Goal: Transaction & Acquisition: Obtain resource

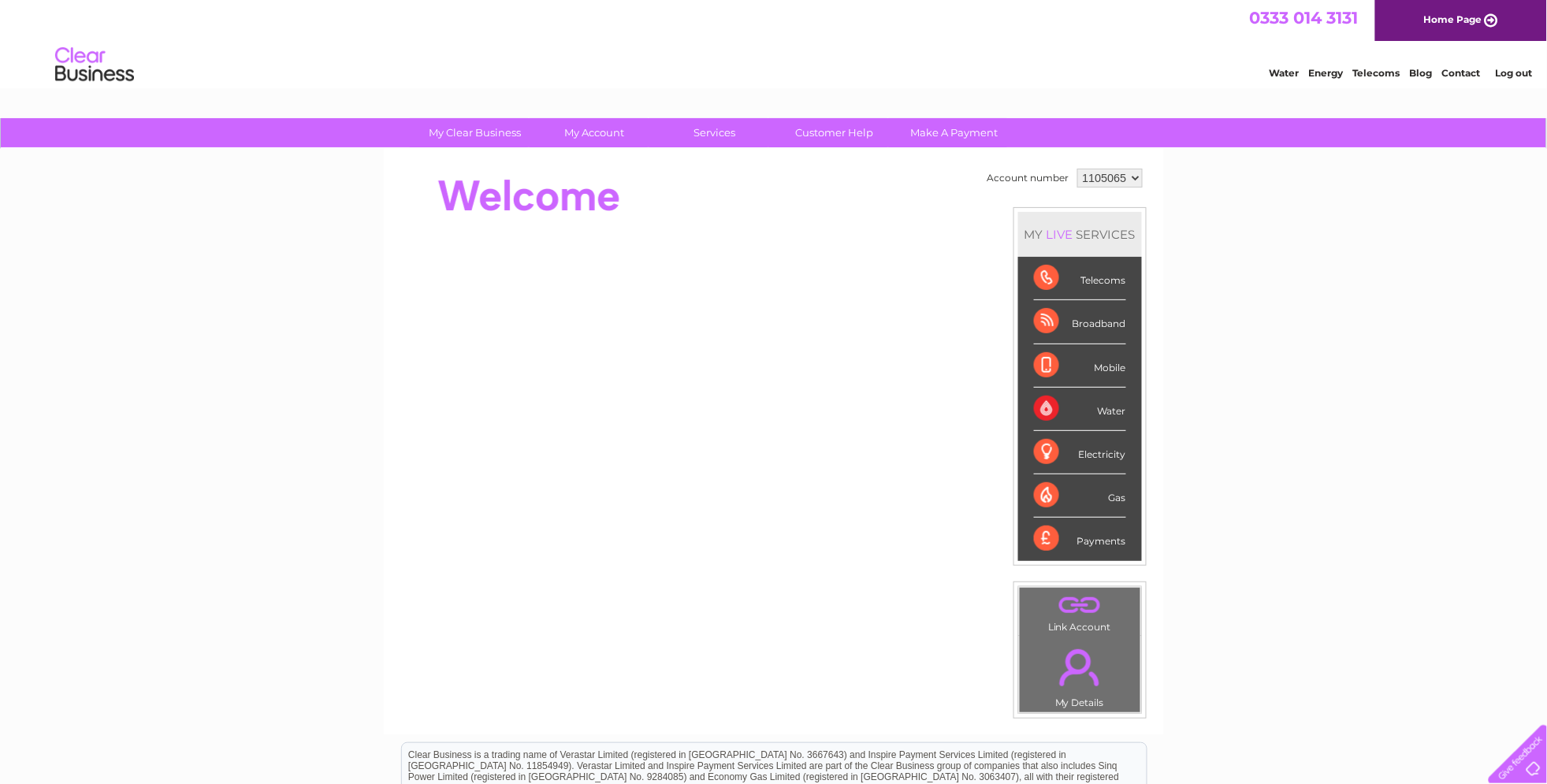
click at [1520, 73] on link "Log out" at bounding box center [1513, 73] width 37 height 12
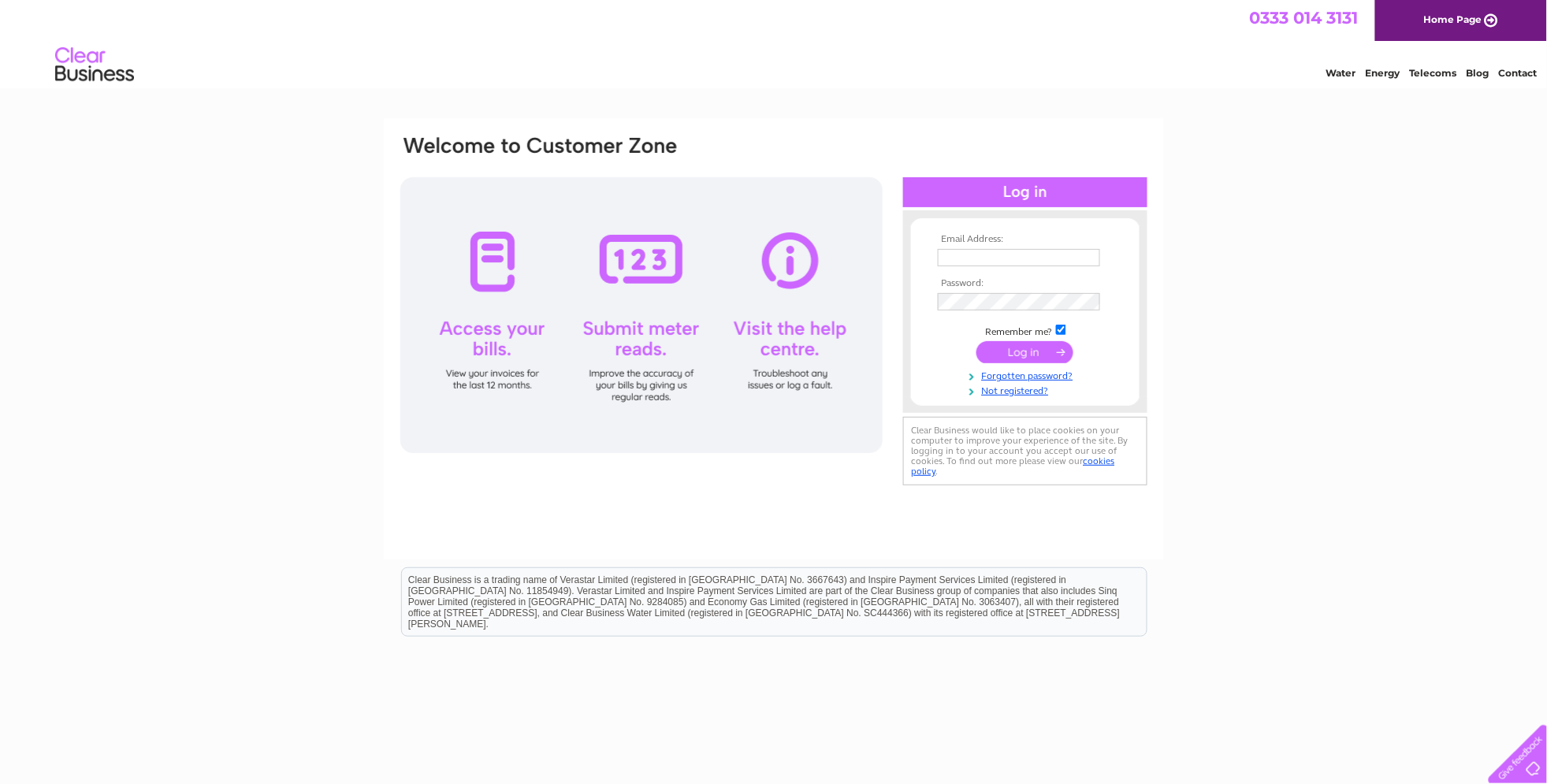
type input "Mark@theoldschoolbbqbus.co.uk"
click at [1022, 352] on input "submit" at bounding box center [1024, 352] width 97 height 22
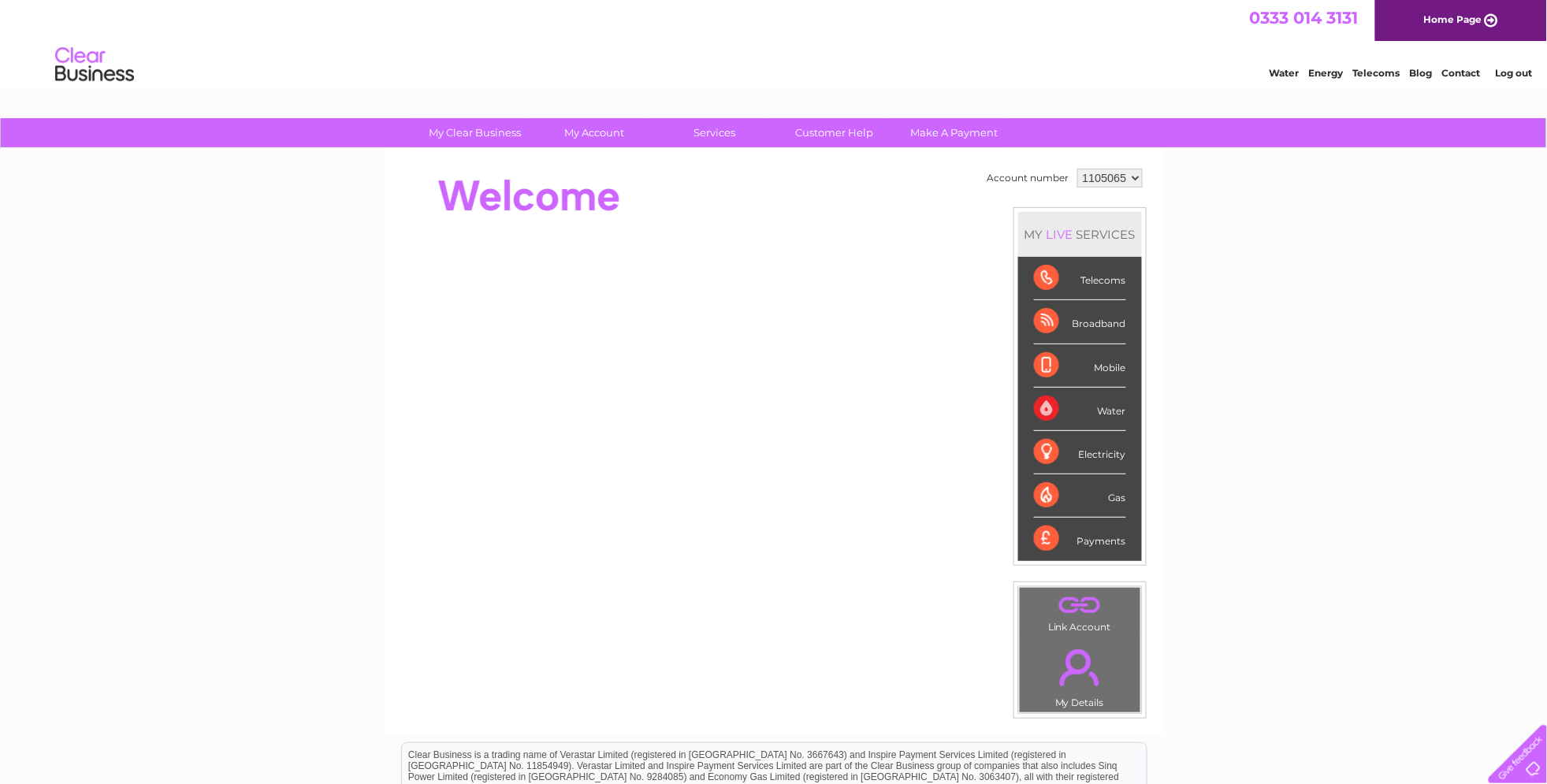
click at [1135, 175] on select "1105065" at bounding box center [1110, 178] width 66 height 19
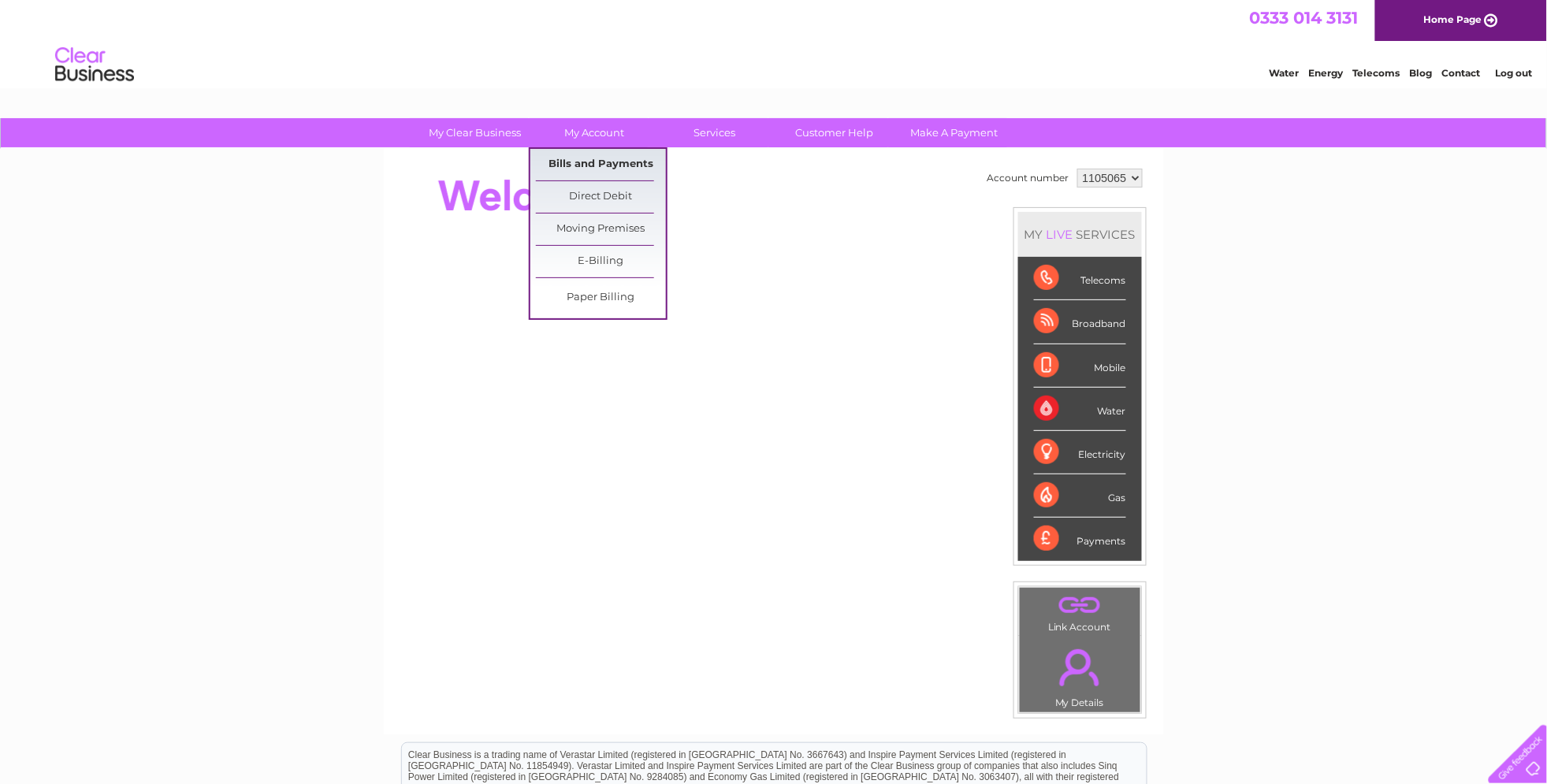
click at [599, 160] on link "Bills and Payments" at bounding box center [601, 164] width 130 height 32
click at [602, 167] on link "Bills and Payments" at bounding box center [601, 164] width 130 height 32
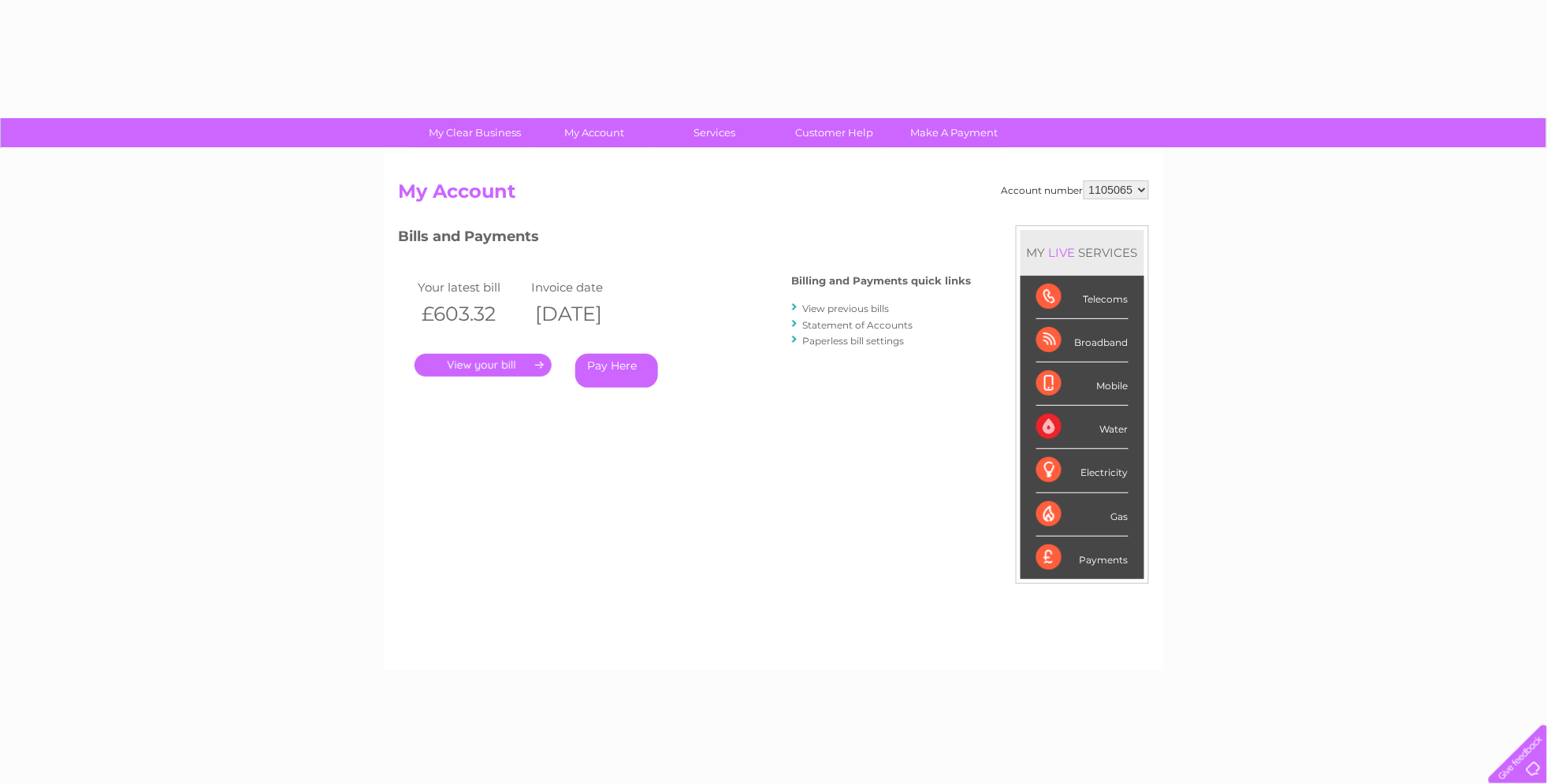
click at [470, 364] on link "." at bounding box center [482, 365] width 137 height 23
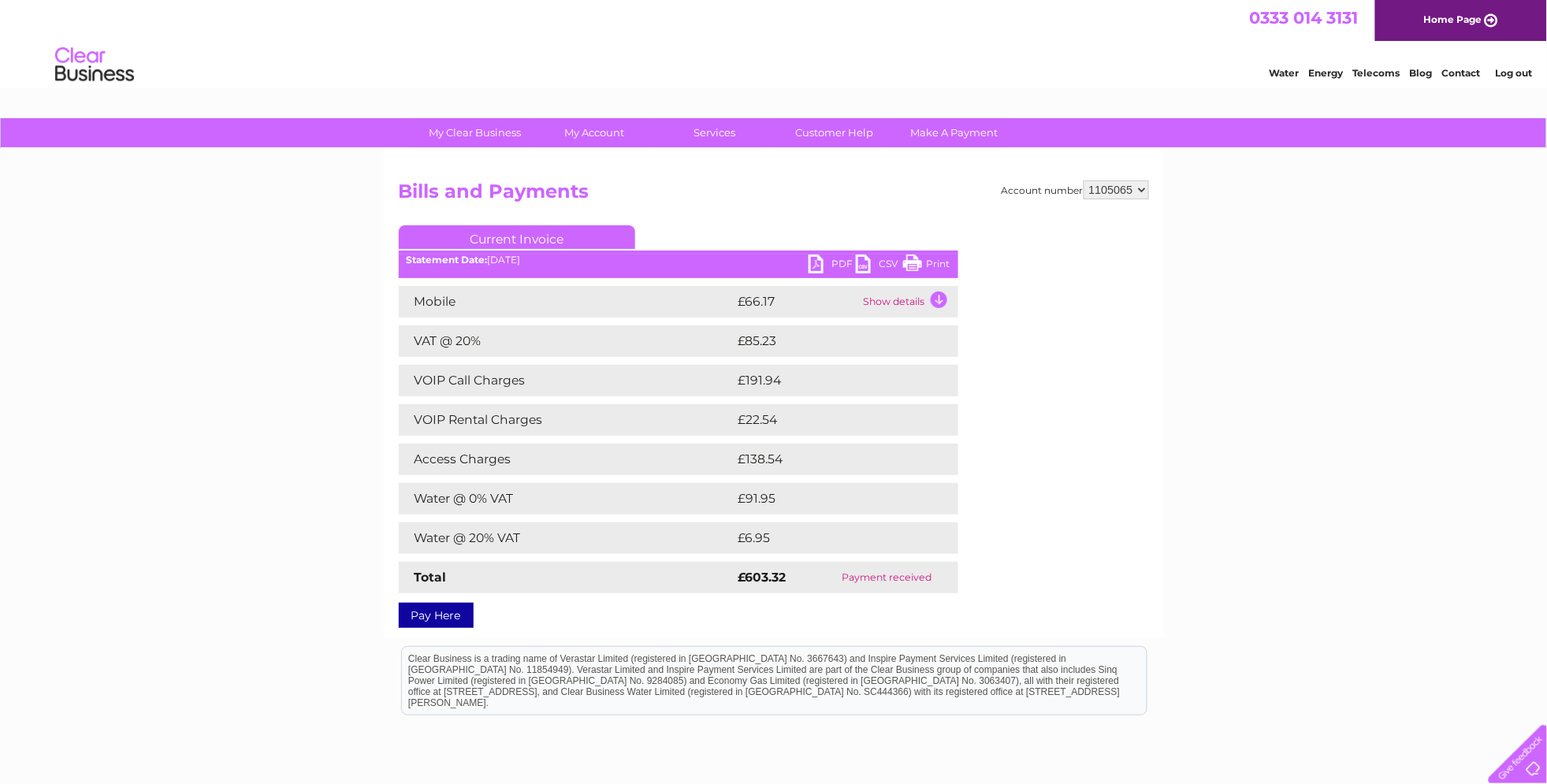
click at [839, 261] on link "PDF" at bounding box center [832, 266] width 47 height 23
click at [1508, 76] on link "Log out" at bounding box center [1513, 73] width 37 height 12
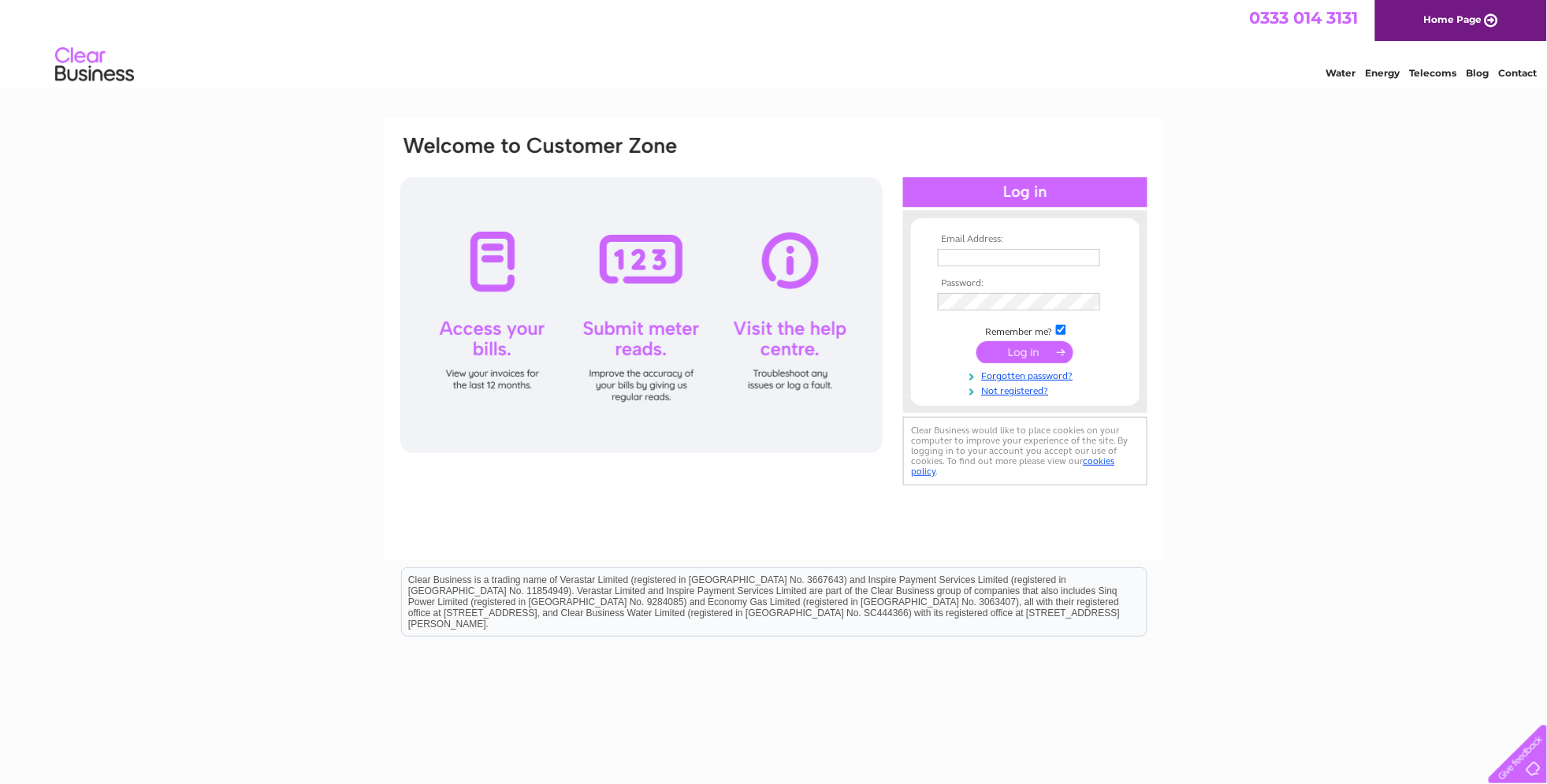
type input "[EMAIL_ADDRESS][DOMAIN_NAME]"
click at [924, 292] on form "Email Address: [EMAIL_ADDRESS][DOMAIN_NAME] Password: Forgotten password?" at bounding box center [1024, 315] width 228 height 163
click at [1206, 282] on div "Email Address: [EMAIL_ADDRESS][DOMAIN_NAME] Password:" at bounding box center [773, 473] width 1547 height 710
click at [1032, 350] on input "submit" at bounding box center [1024, 352] width 97 height 22
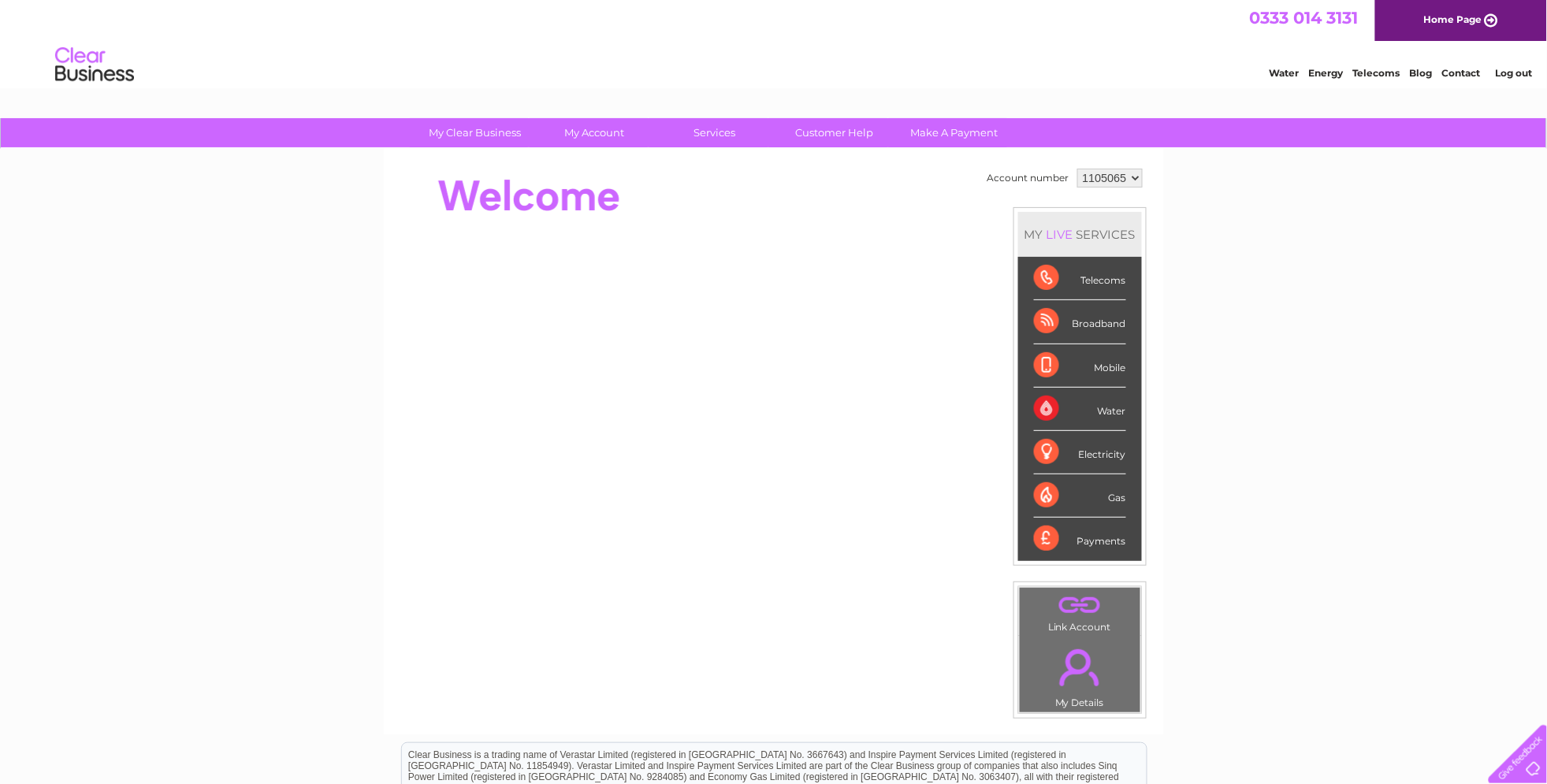
click at [1528, 73] on link "Log out" at bounding box center [1513, 73] width 37 height 12
